Goal: Task Accomplishment & Management: Complete application form

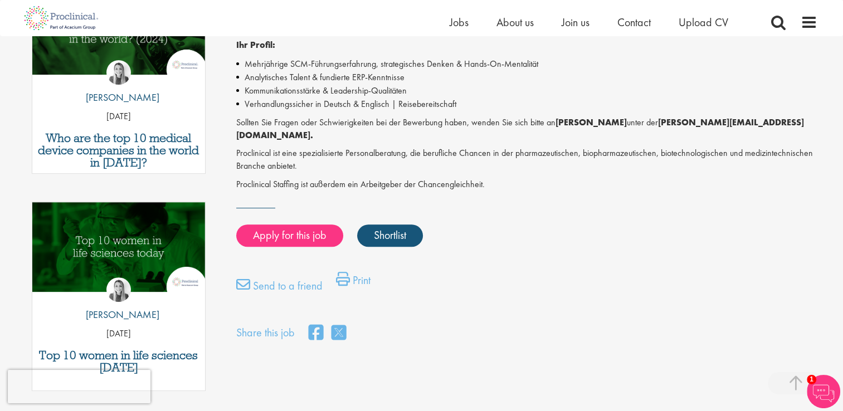
scroll to position [446, 0]
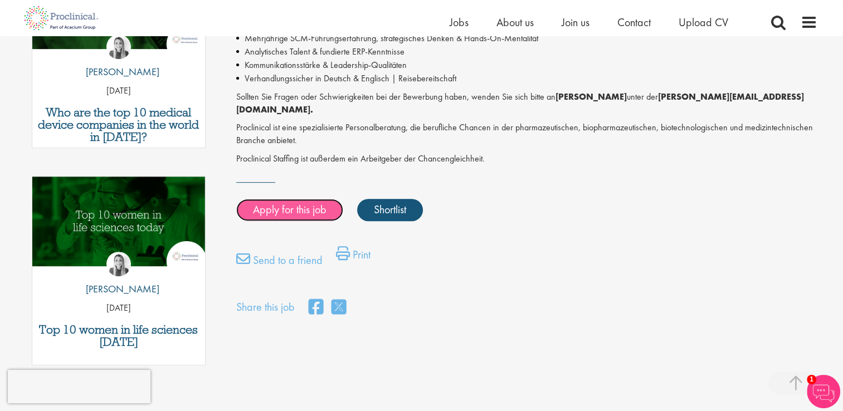
click at [285, 200] on link "Apply for this job" at bounding box center [289, 210] width 107 height 22
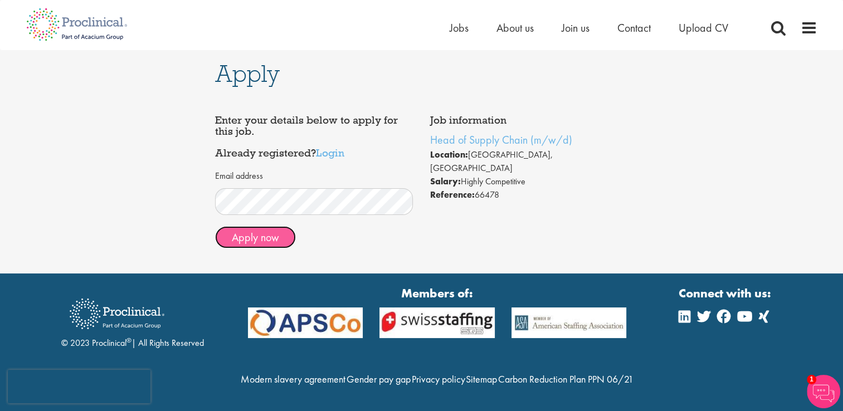
click at [264, 238] on button "Apply now" at bounding box center [255, 237] width 81 height 22
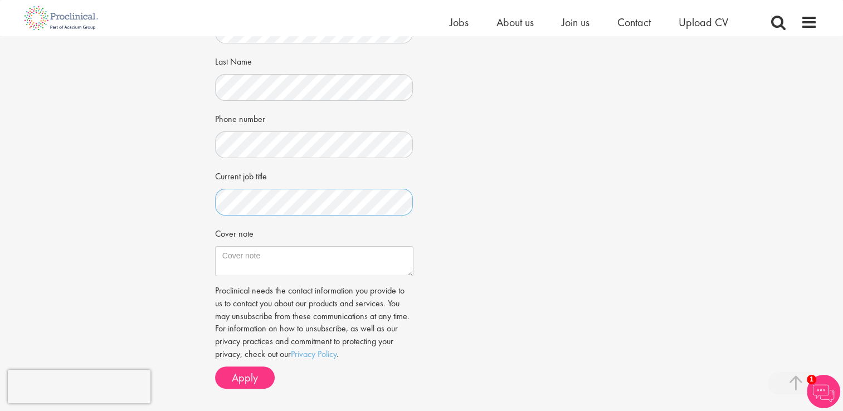
scroll to position [279, 0]
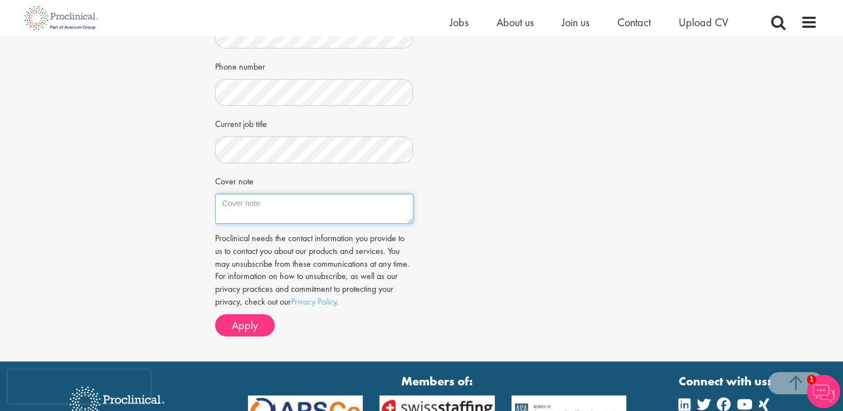
click at [314, 212] on textarea "Cover note" at bounding box center [314, 209] width 198 height 30
click at [222, 202] on textarea "Cover note" at bounding box center [314, 209] width 198 height 30
paste textarea "Dear Sir or Madam, The major requirements and responsibilities which you have d…"
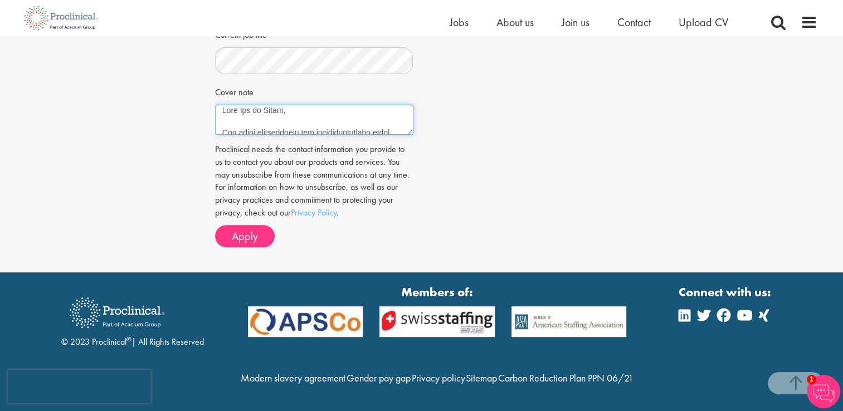
scroll to position [390, 0]
type textarea "Dear Sir or Madam, The major requirements and responsibilities which you have d…"
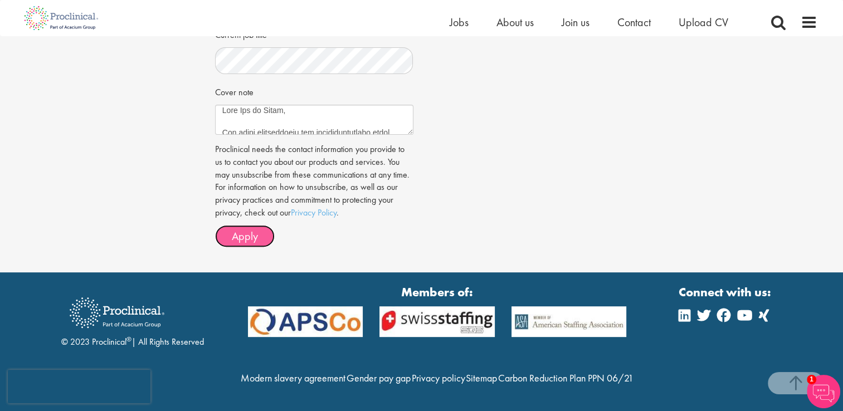
click at [251, 229] on span "Apply" at bounding box center [245, 236] width 26 height 14
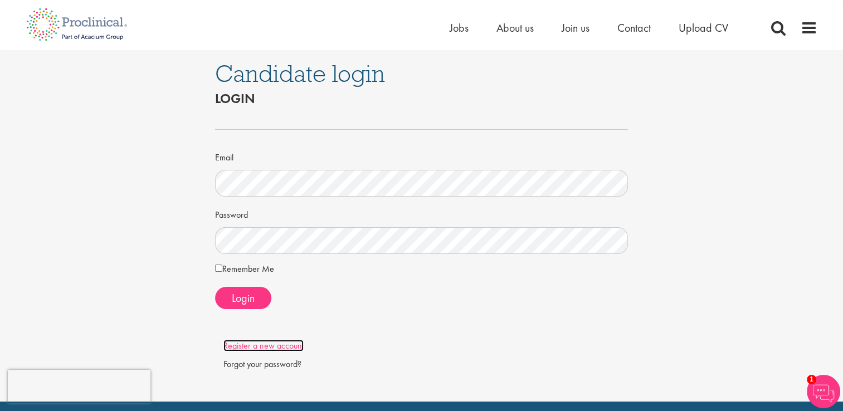
click at [258, 346] on link "Register a new account" at bounding box center [263, 346] width 80 height 12
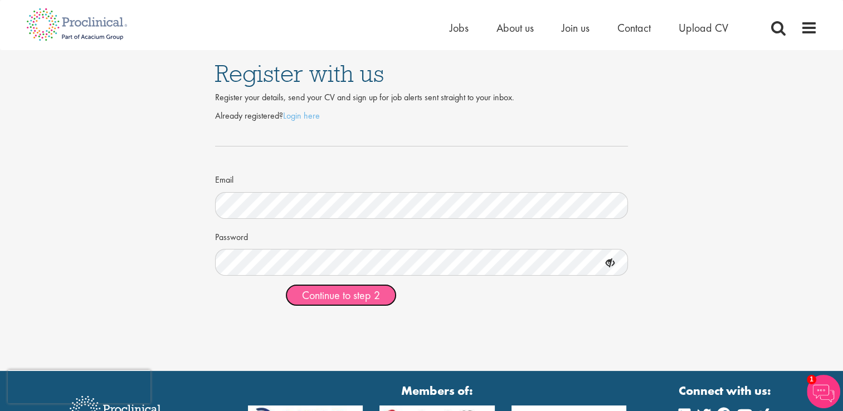
click at [364, 296] on span "Continue to step 2" at bounding box center [341, 295] width 78 height 14
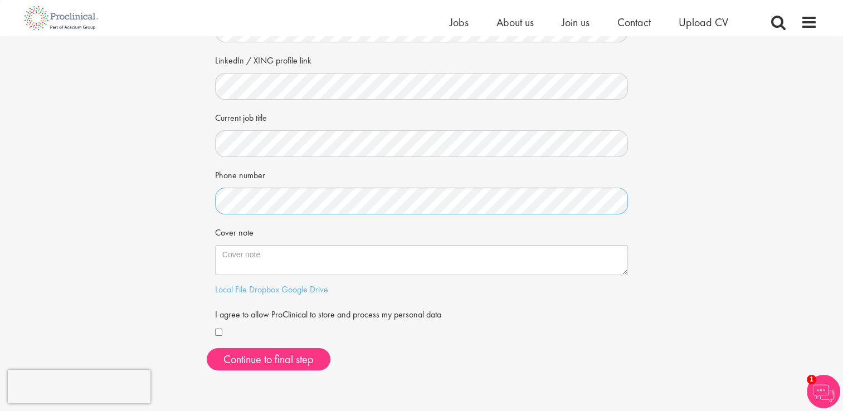
scroll to position [167, 0]
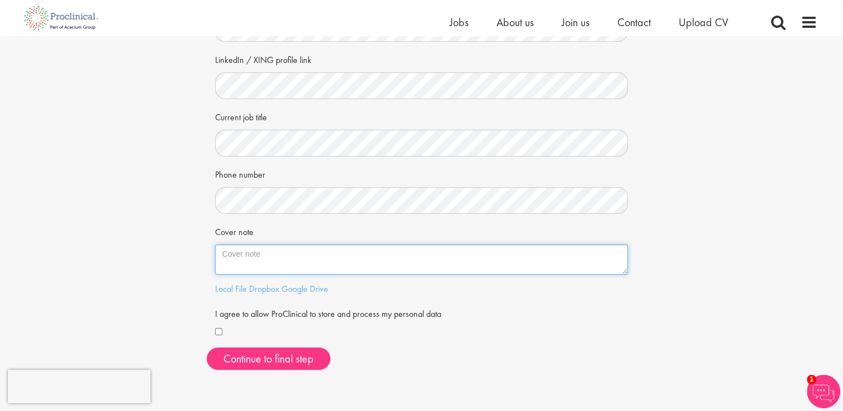
click at [425, 255] on textarea "Cover note" at bounding box center [421, 260] width 413 height 30
click at [227, 255] on textarea "Cover note" at bounding box center [421, 260] width 413 height 30
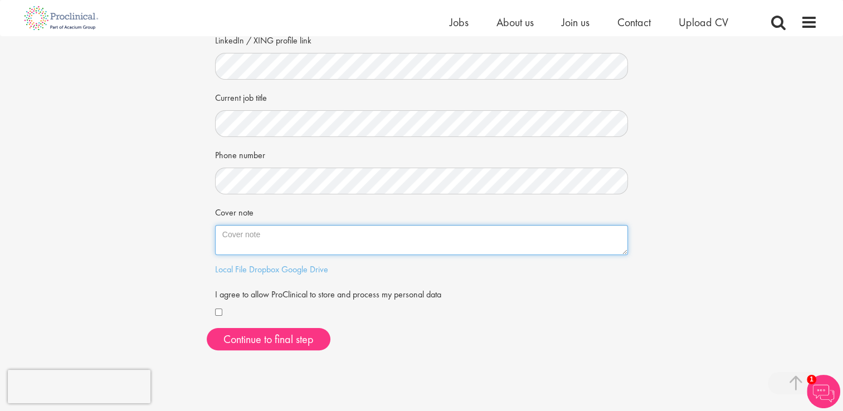
scroll to position [185, 0]
click at [285, 240] on textarea "Cover note" at bounding box center [421, 242] width 413 height 30
paste textarea "Dear Sir or Madam, The major requirements and responsibilities which you have d…"
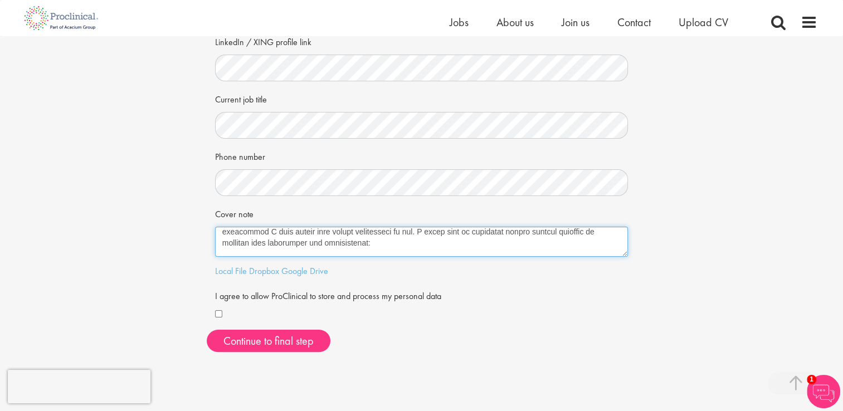
scroll to position [4, 0]
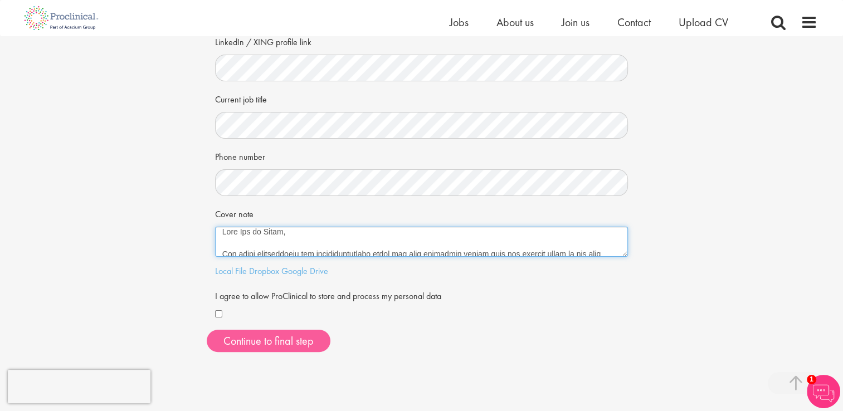
type textarea "Dear Sir or Madam, The major requirements and responsibilities which you have d…"
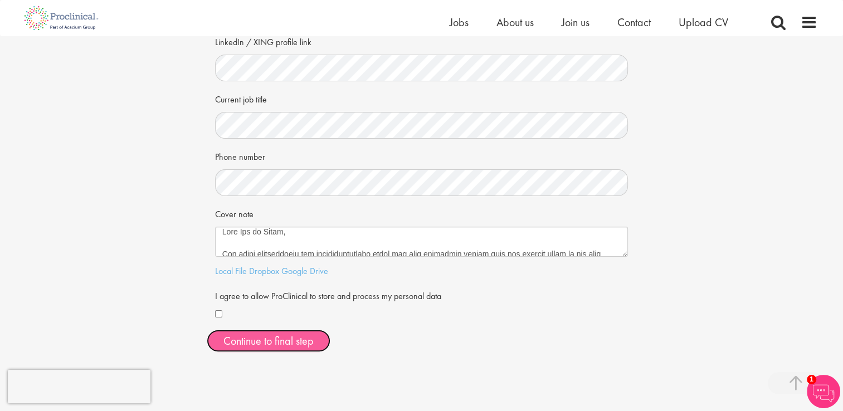
click at [282, 341] on button "Continue to final step" at bounding box center [269, 341] width 124 height 22
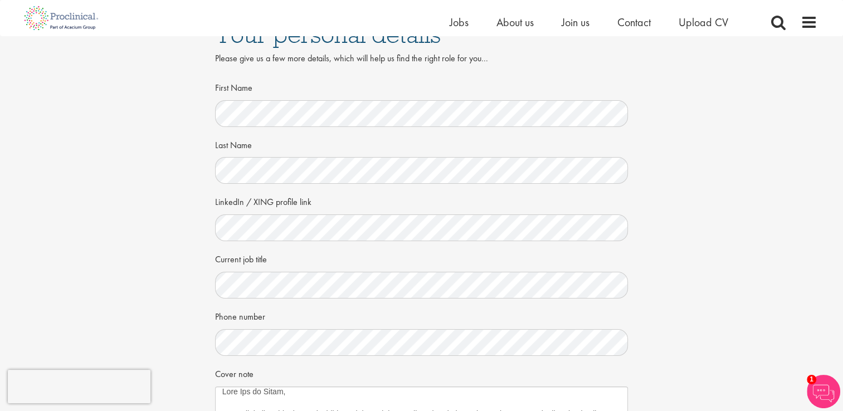
scroll to position [0, 0]
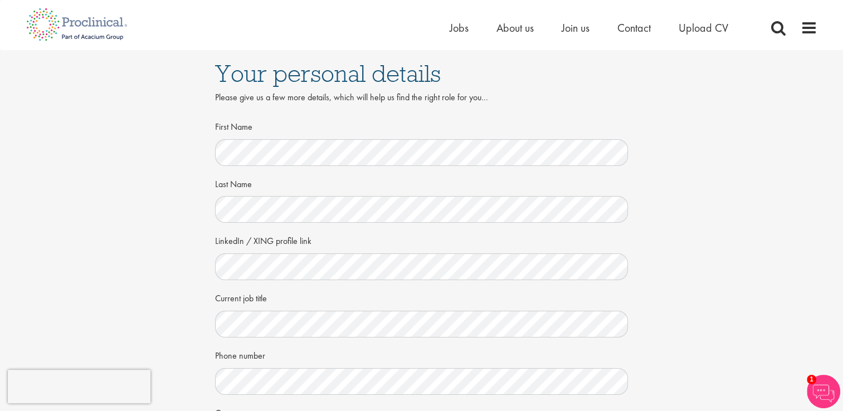
click at [687, 305] on div "Your personal details Please give us a few more details, which will help us fin…" at bounding box center [422, 311] width 860 height 523
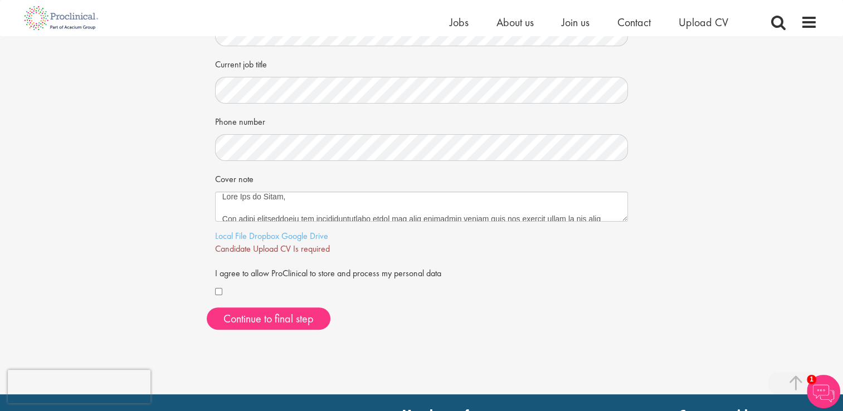
scroll to position [223, 0]
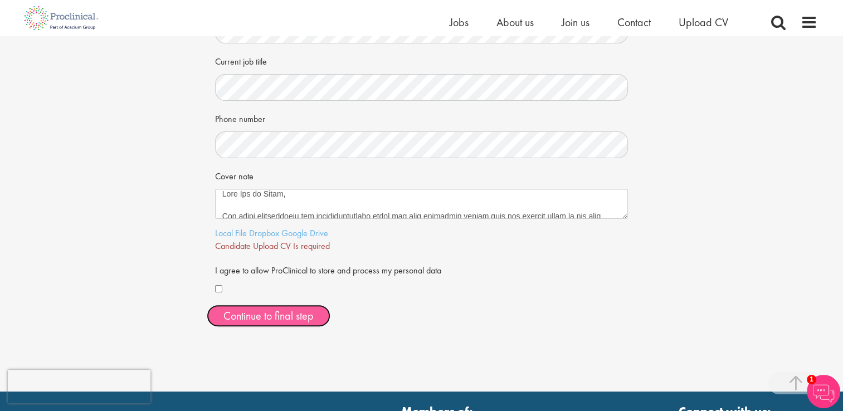
click at [294, 315] on span "Continue to final step" at bounding box center [268, 316] width 90 height 14
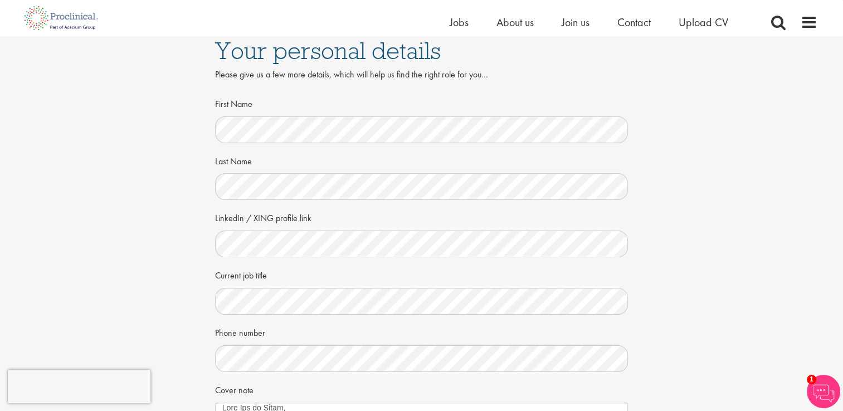
scroll to position [0, 0]
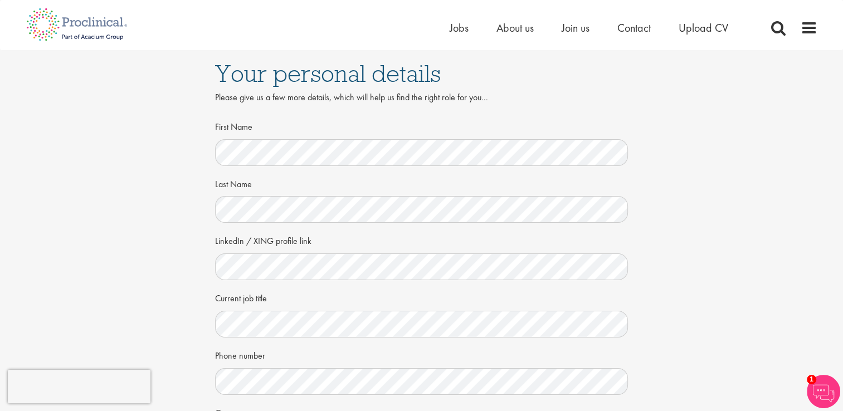
click at [757, 289] on div "Your personal details Please give us a few more details, which will help us fin…" at bounding box center [422, 311] width 860 height 523
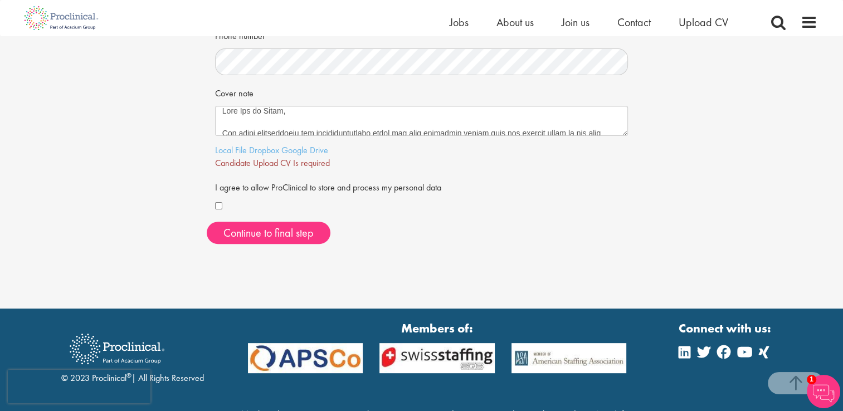
scroll to position [334, 0]
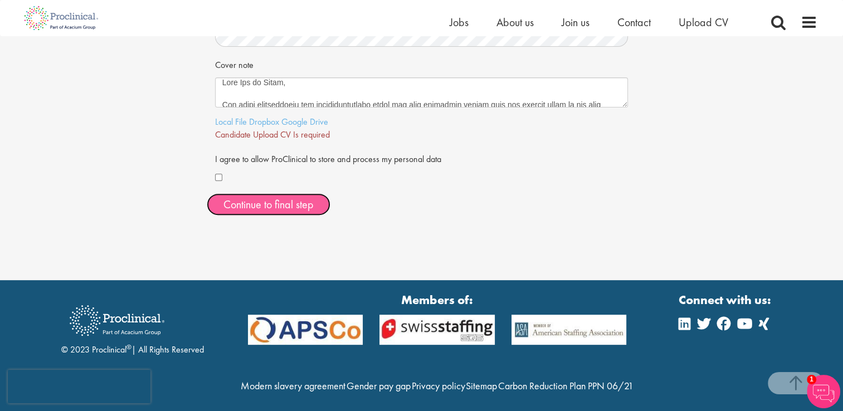
click at [285, 204] on span "Continue to final step" at bounding box center [268, 204] width 90 height 14
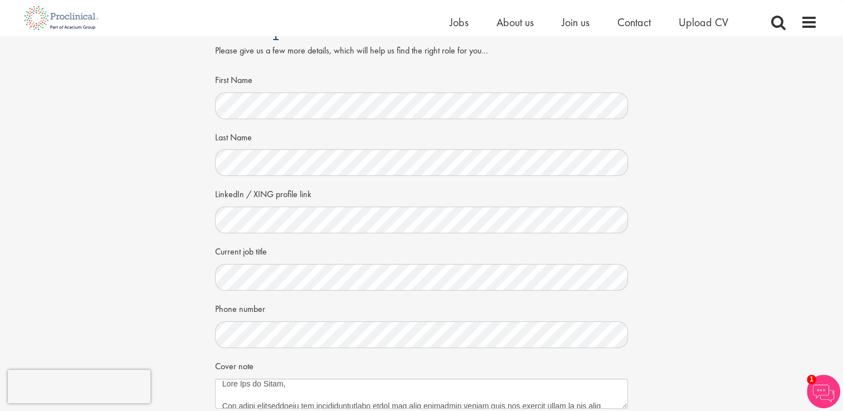
scroll to position [0, 0]
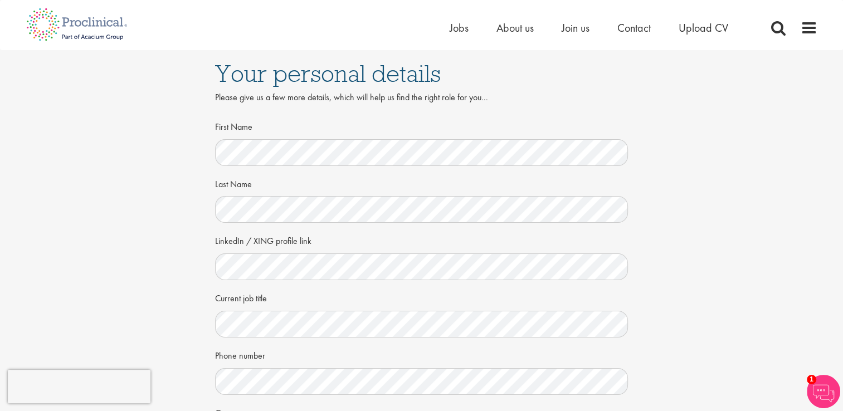
click at [652, 206] on div "Your personal details Please give us a few more details, which will help us fin…" at bounding box center [422, 311] width 860 height 523
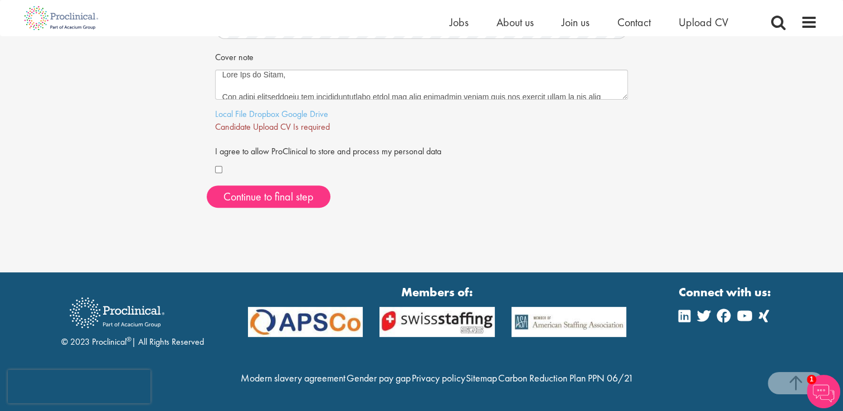
scroll to position [365, 0]
click at [294, 189] on span "Continue to final step" at bounding box center [268, 196] width 90 height 14
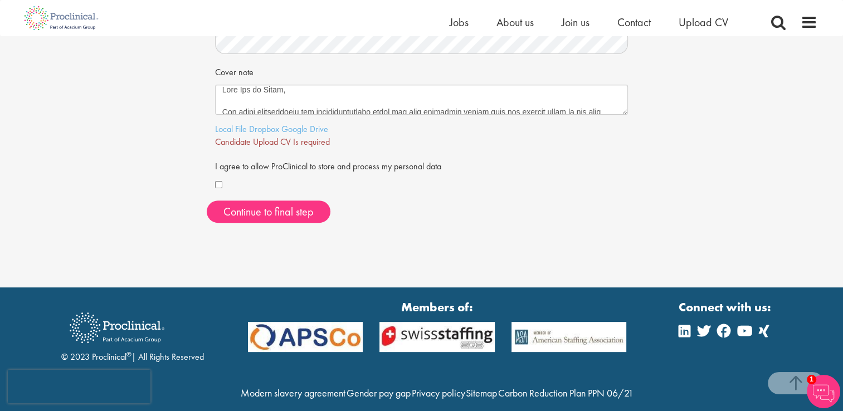
scroll to position [334, 0]
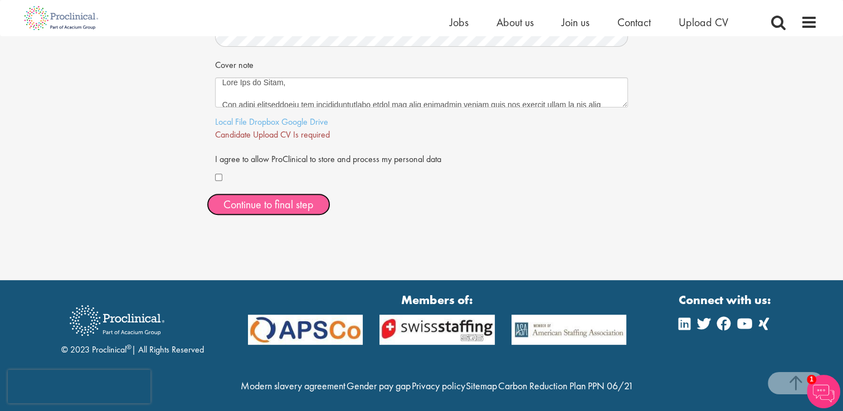
click at [276, 204] on span "Continue to final step" at bounding box center [268, 204] width 90 height 14
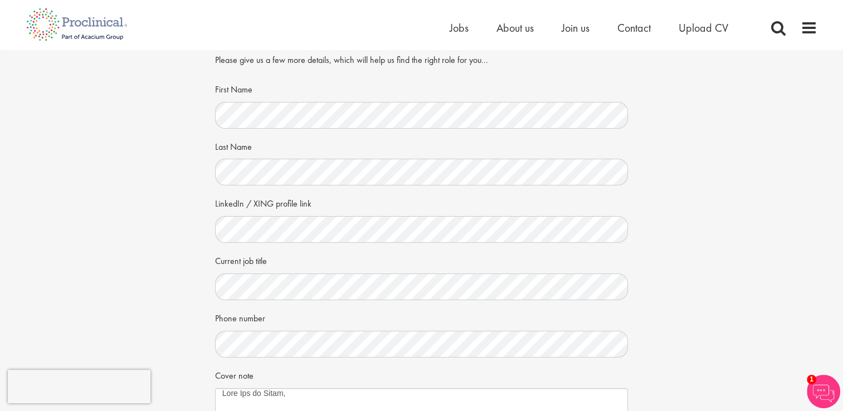
scroll to position [0, 0]
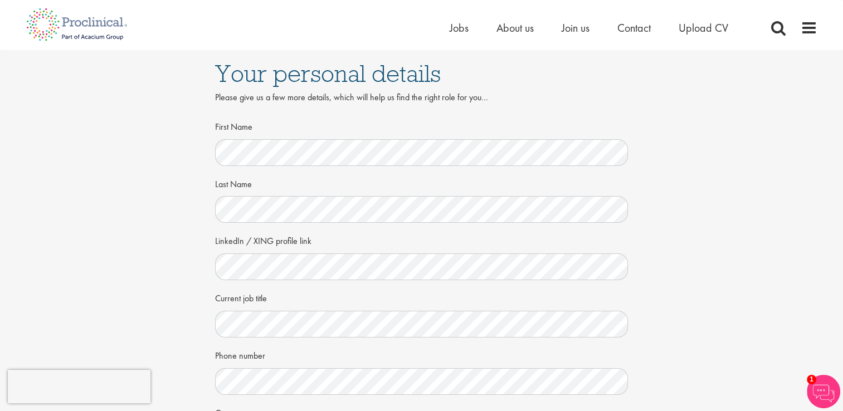
click at [671, 212] on div "Your personal details Please give us a few more details, which will help us fin…" at bounding box center [422, 311] width 860 height 523
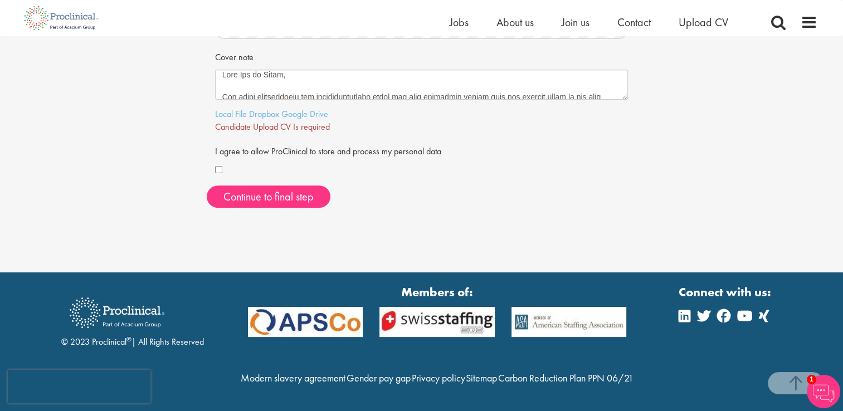
scroll to position [365, 0]
click at [295, 189] on span "Continue to final step" at bounding box center [268, 196] width 90 height 14
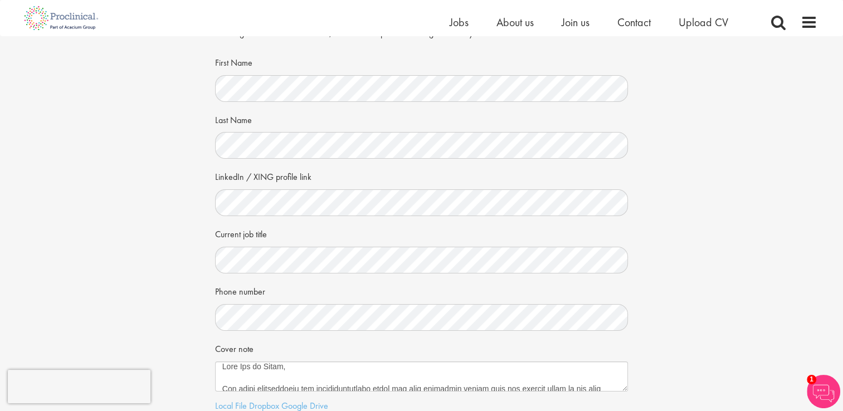
scroll to position [0, 0]
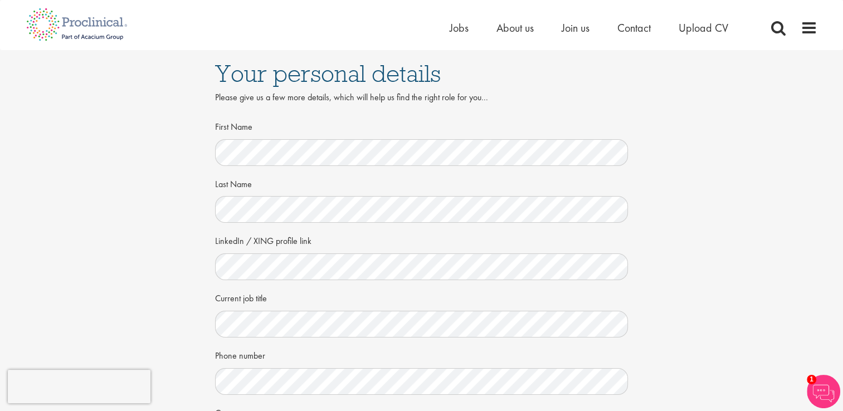
click at [692, 197] on div "Your personal details Please give us a few more details, which will help us fin…" at bounding box center [422, 311] width 860 height 523
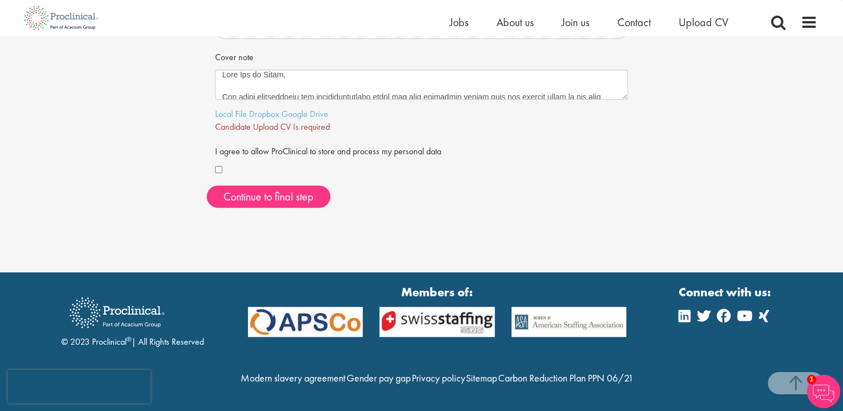
scroll to position [365, 0]
click at [292, 189] on span "Continue to final step" at bounding box center [268, 196] width 90 height 14
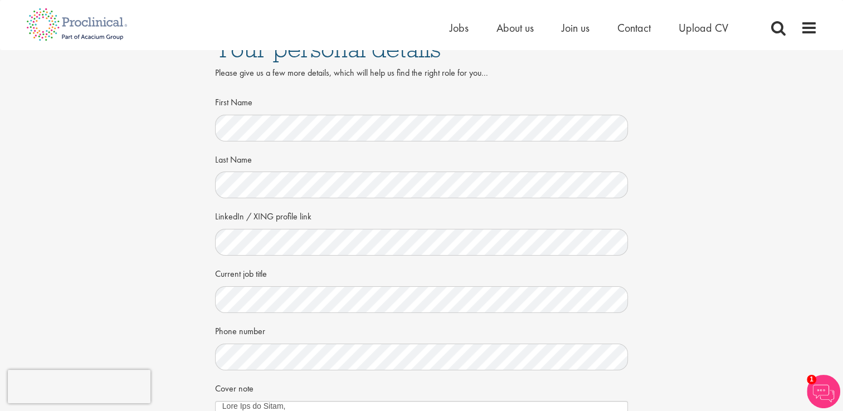
scroll to position [0, 0]
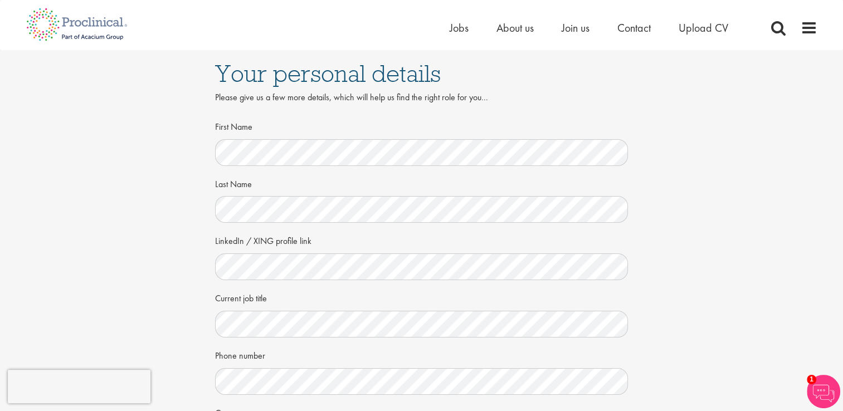
click at [744, 199] on div "Your personal details Please give us a few more details, which will help us fin…" at bounding box center [422, 311] width 860 height 523
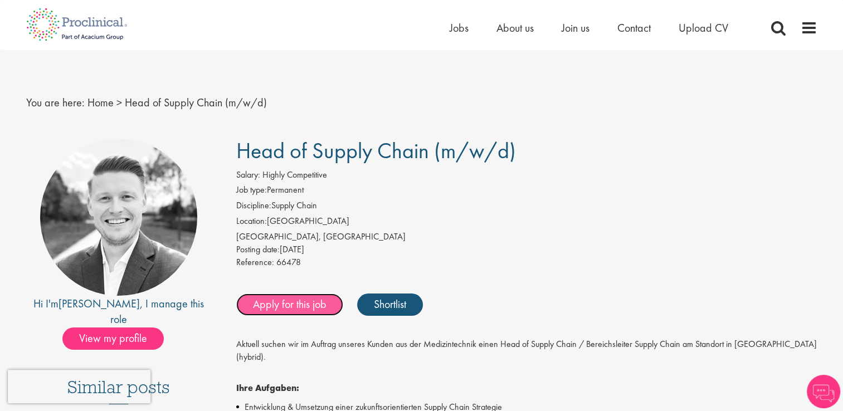
click at [284, 310] on link "Apply for this job" at bounding box center [289, 305] width 107 height 22
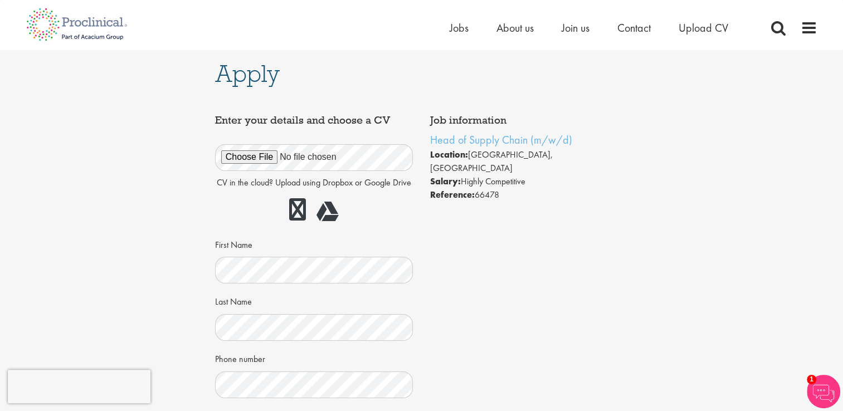
click at [533, 285] on div "Job information Head of Supply Chain (m/w/d) Location: [GEOGRAPHIC_DATA], [GEOG…" at bounding box center [422, 373] width 430 height 528
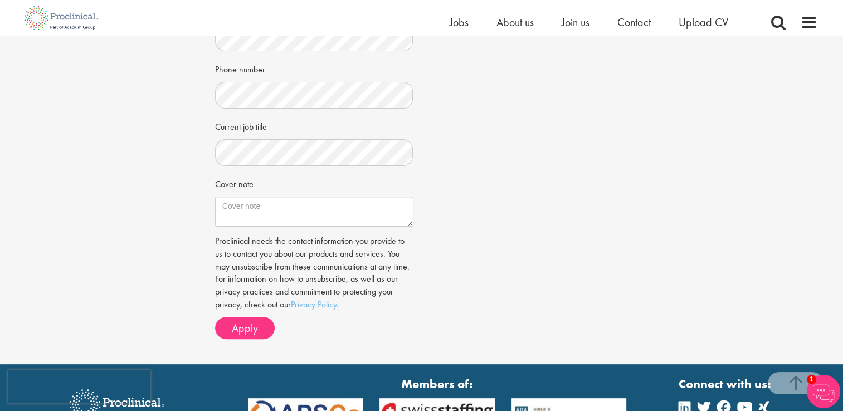
scroll to position [279, 0]
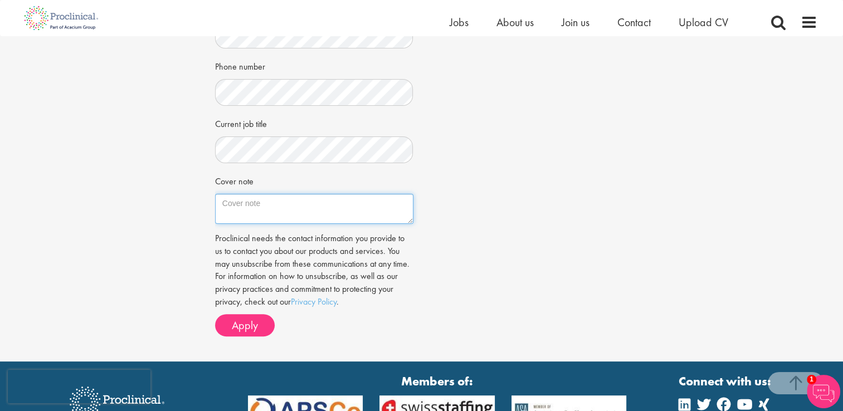
click at [256, 211] on textarea "Cover note" at bounding box center [314, 209] width 198 height 30
click at [235, 202] on textarea "Cover note" at bounding box center [314, 209] width 198 height 30
paste textarea "Dear Sir or Madam, The major requirements and responsibilities which you have d…"
type textarea "Dear Sir or Madam, The major requirements and responsibilities which you have d…"
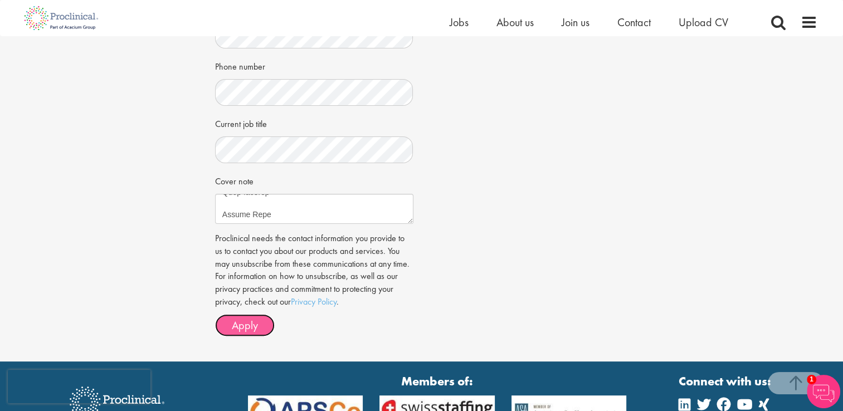
click at [248, 327] on span "Apply" at bounding box center [245, 325] width 26 height 14
